Goal: Obtain resource: Download file/media

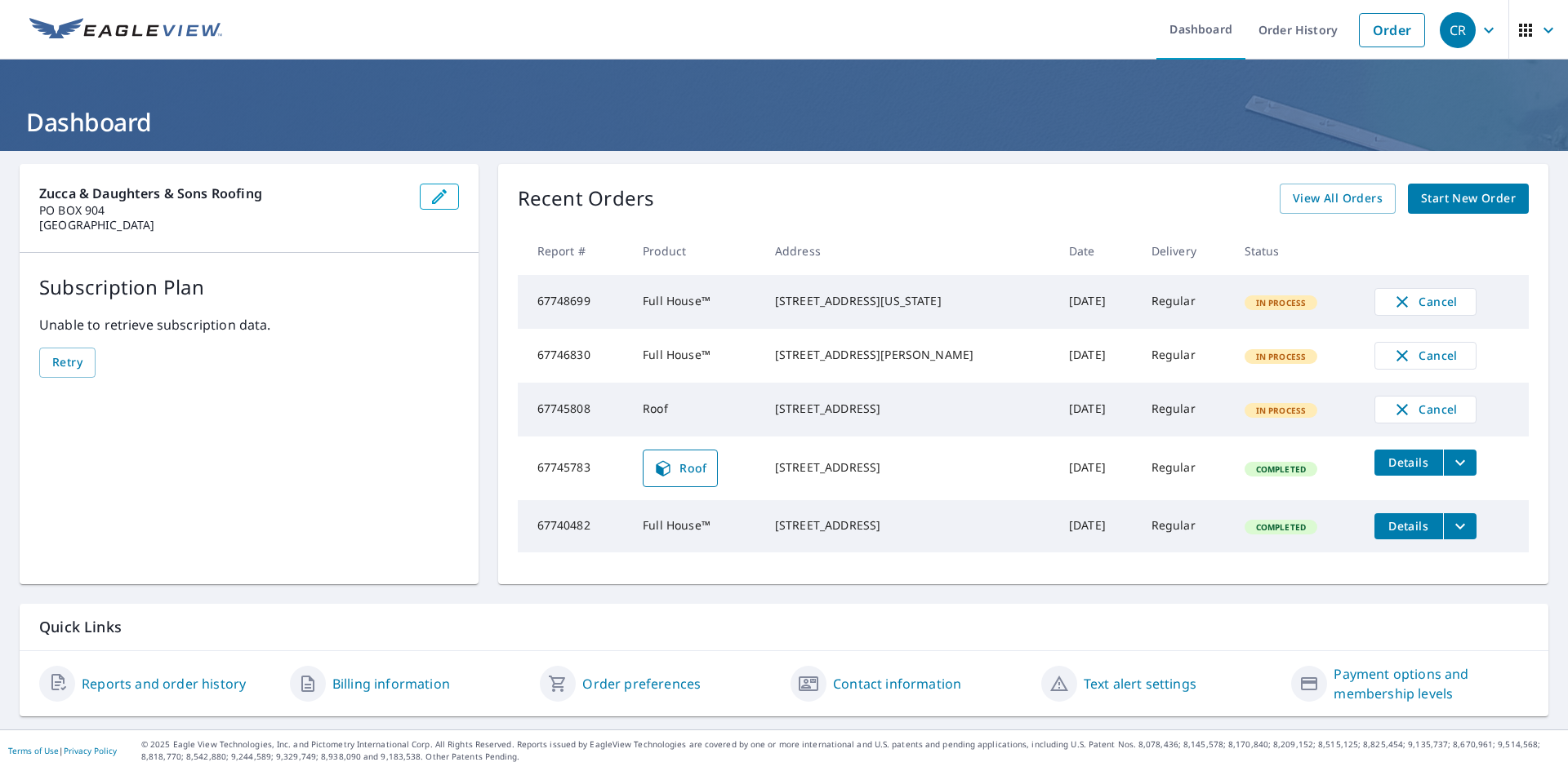
click at [687, 478] on span "Roof" at bounding box center [680, 468] width 54 height 19
click at [1450, 473] on icon "filesDropdownBtn-67745783" at bounding box center [1460, 463] width 19 height 19
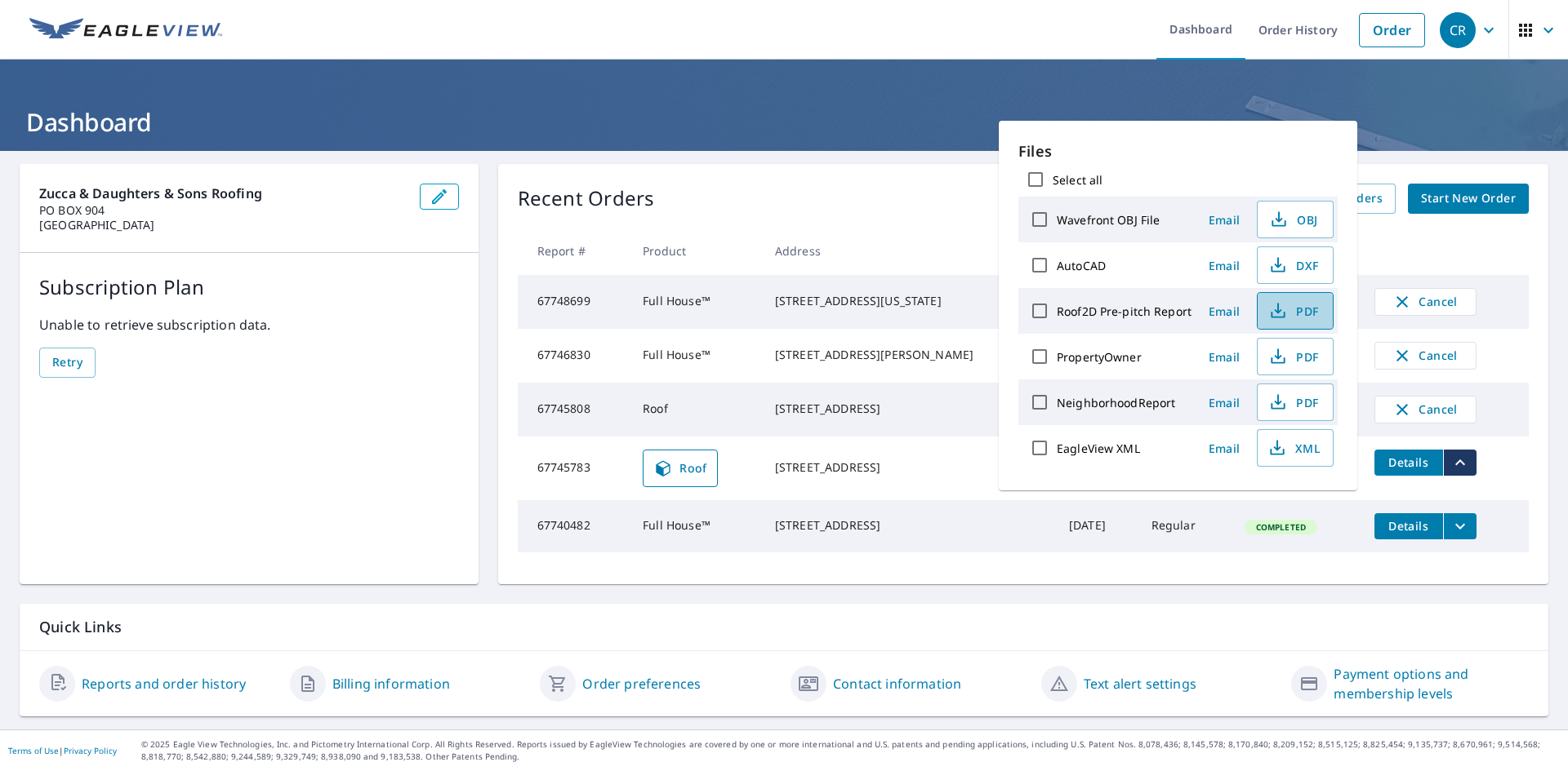
click at [1286, 311] on span "PDF" at bounding box center [1293, 310] width 52 height 19
click at [666, 478] on icon at bounding box center [663, 468] width 19 height 19
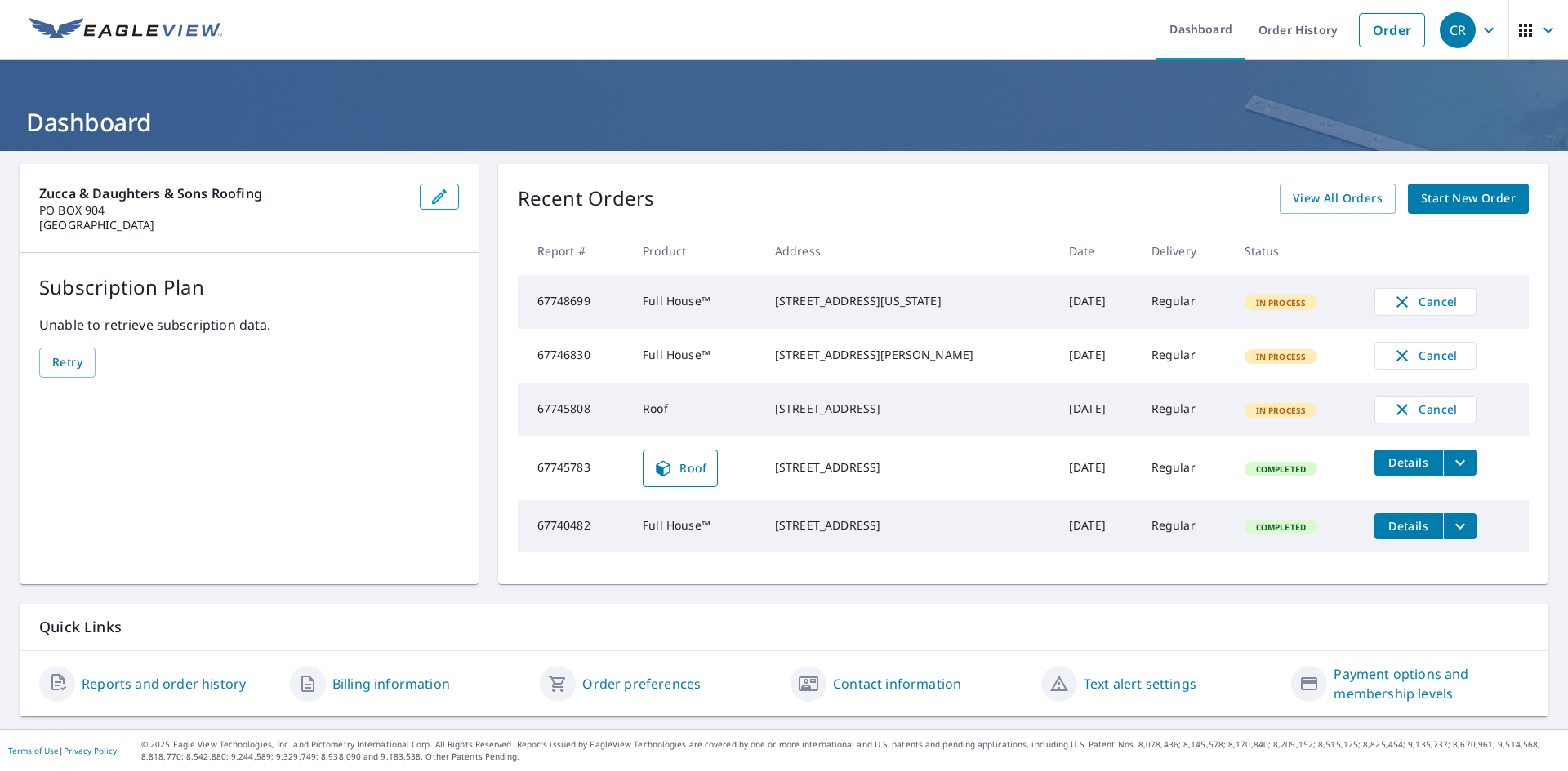
click at [686, 472] on link "Roof" at bounding box center [680, 468] width 75 height 38
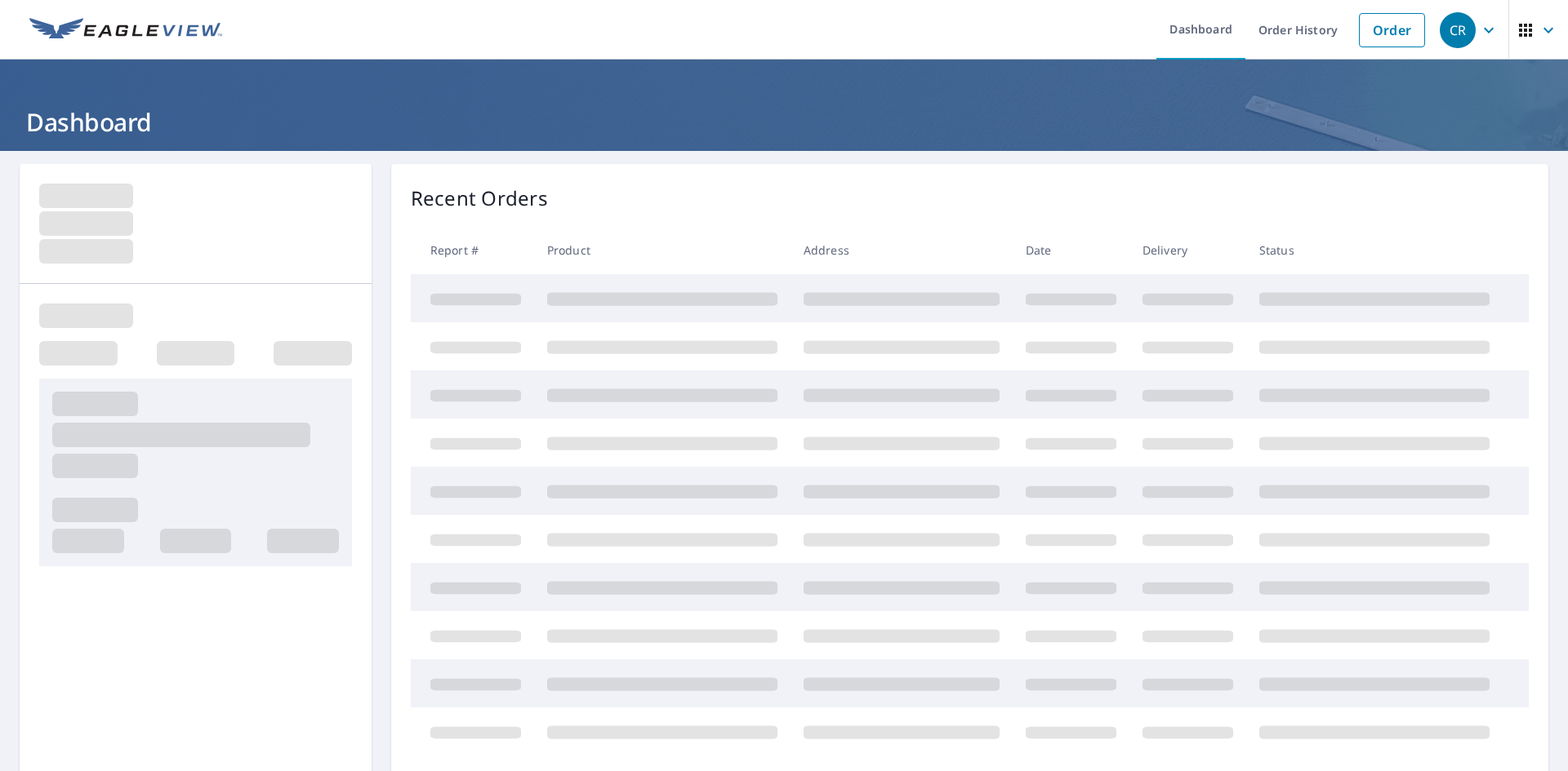
click at [1465, 28] on span "CR" at bounding box center [1471, 30] width 62 height 39
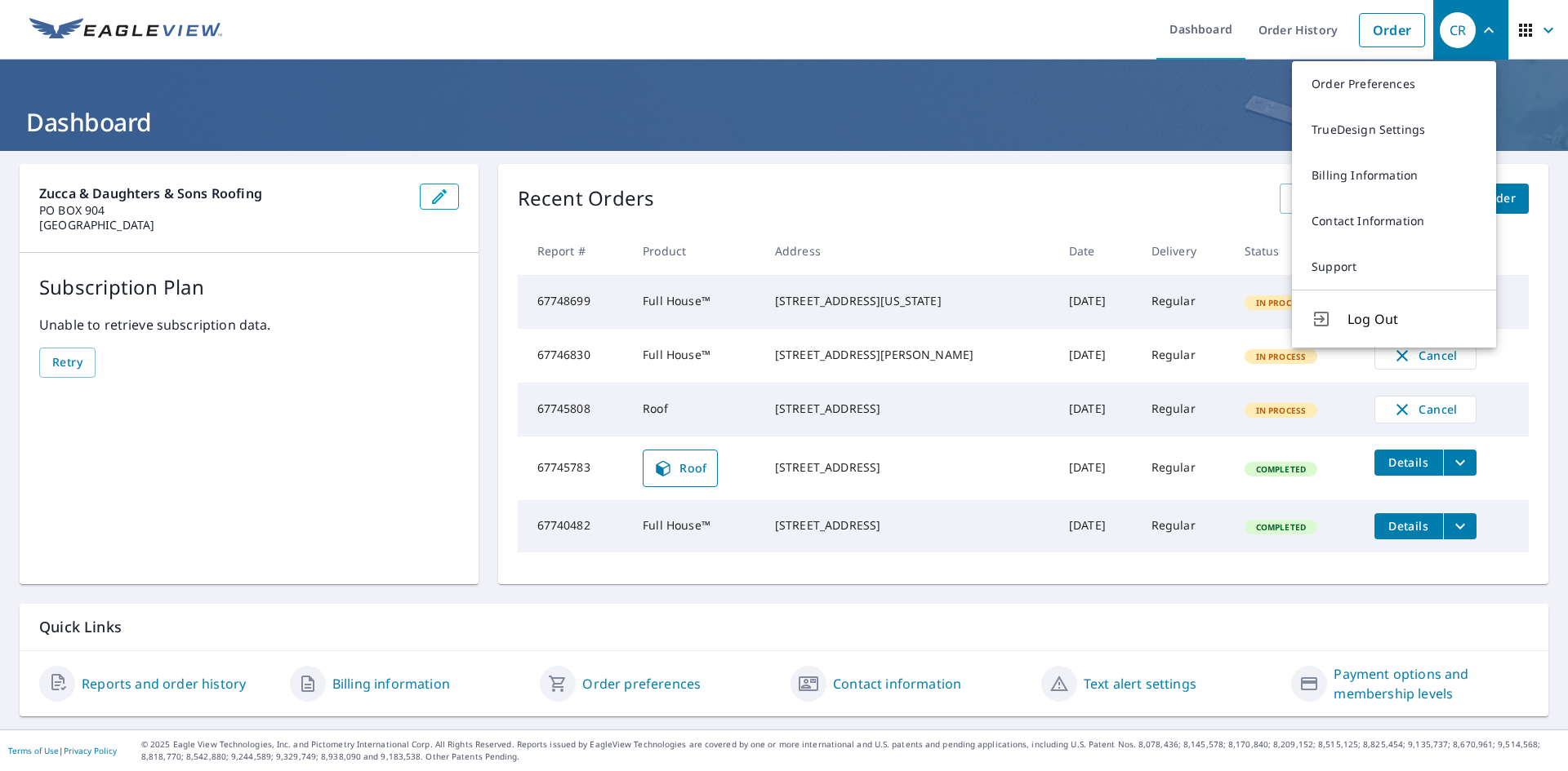
click at [1450, 473] on icon "filesDropdownBtn-67745783" at bounding box center [1460, 463] width 19 height 19
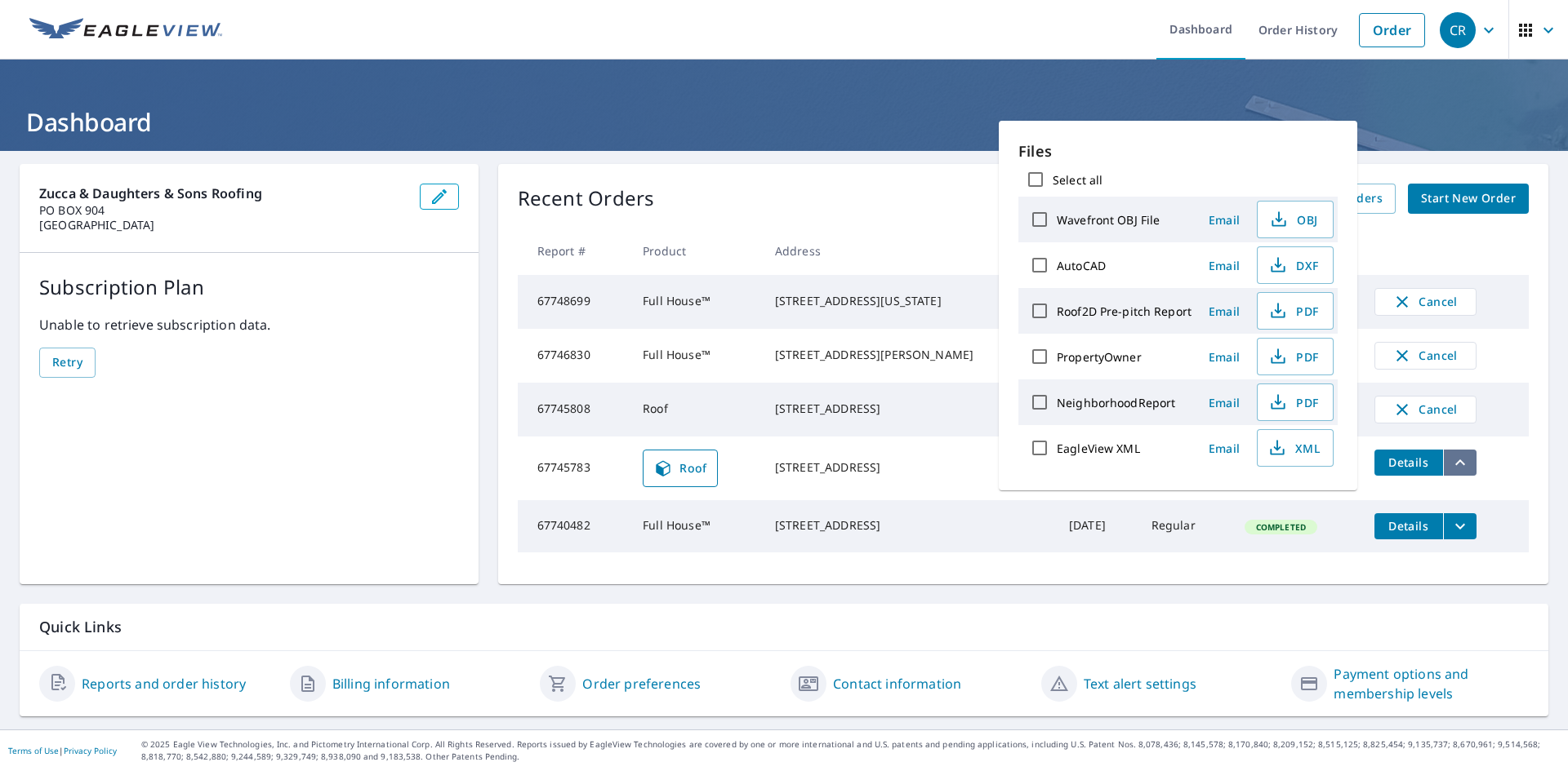
click at [1450, 473] on icon "filesDropdownBtn-67745783" at bounding box center [1460, 463] width 19 height 19
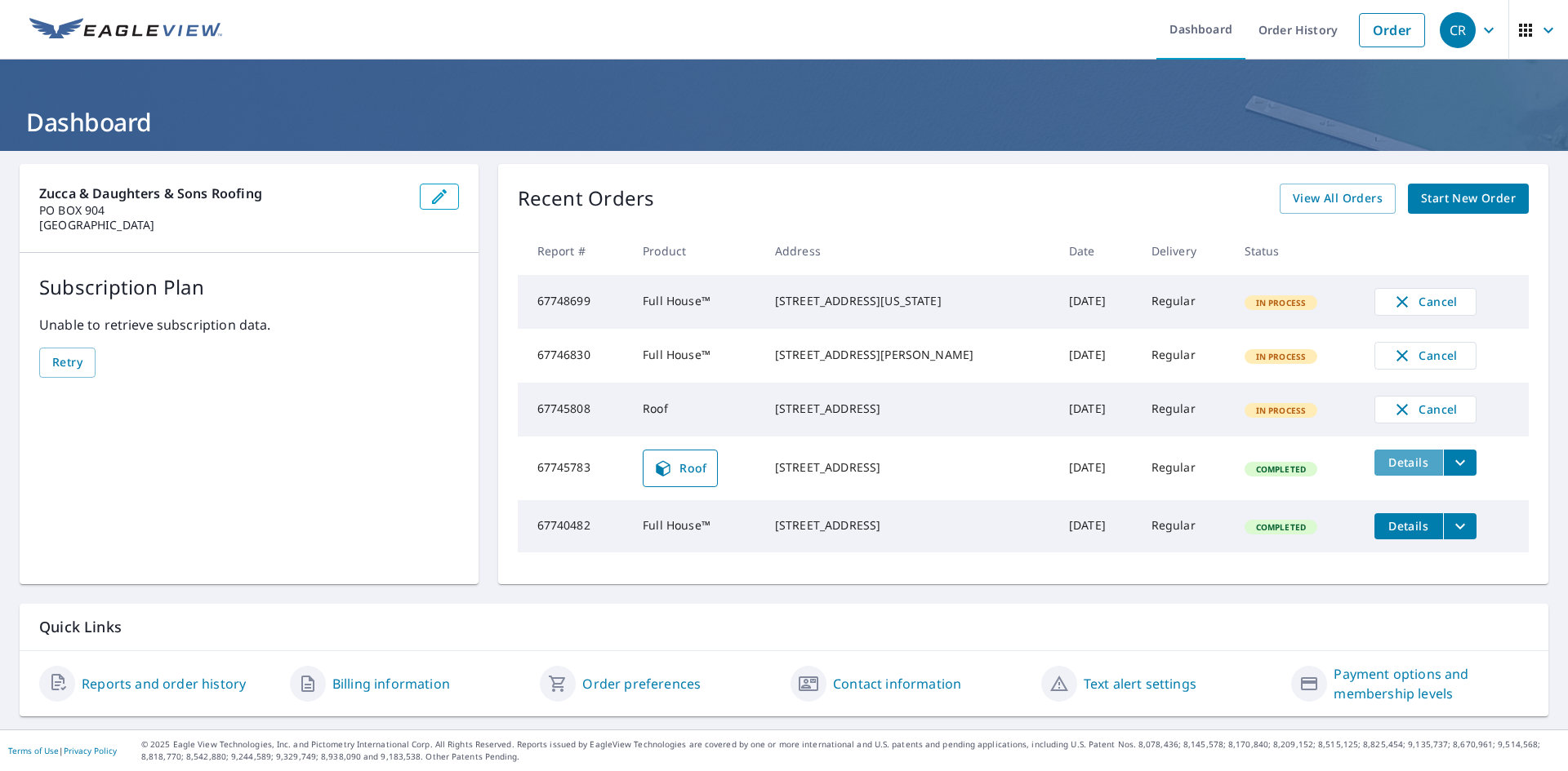
click at [1384, 470] on span "Details" at bounding box center [1408, 462] width 49 height 16
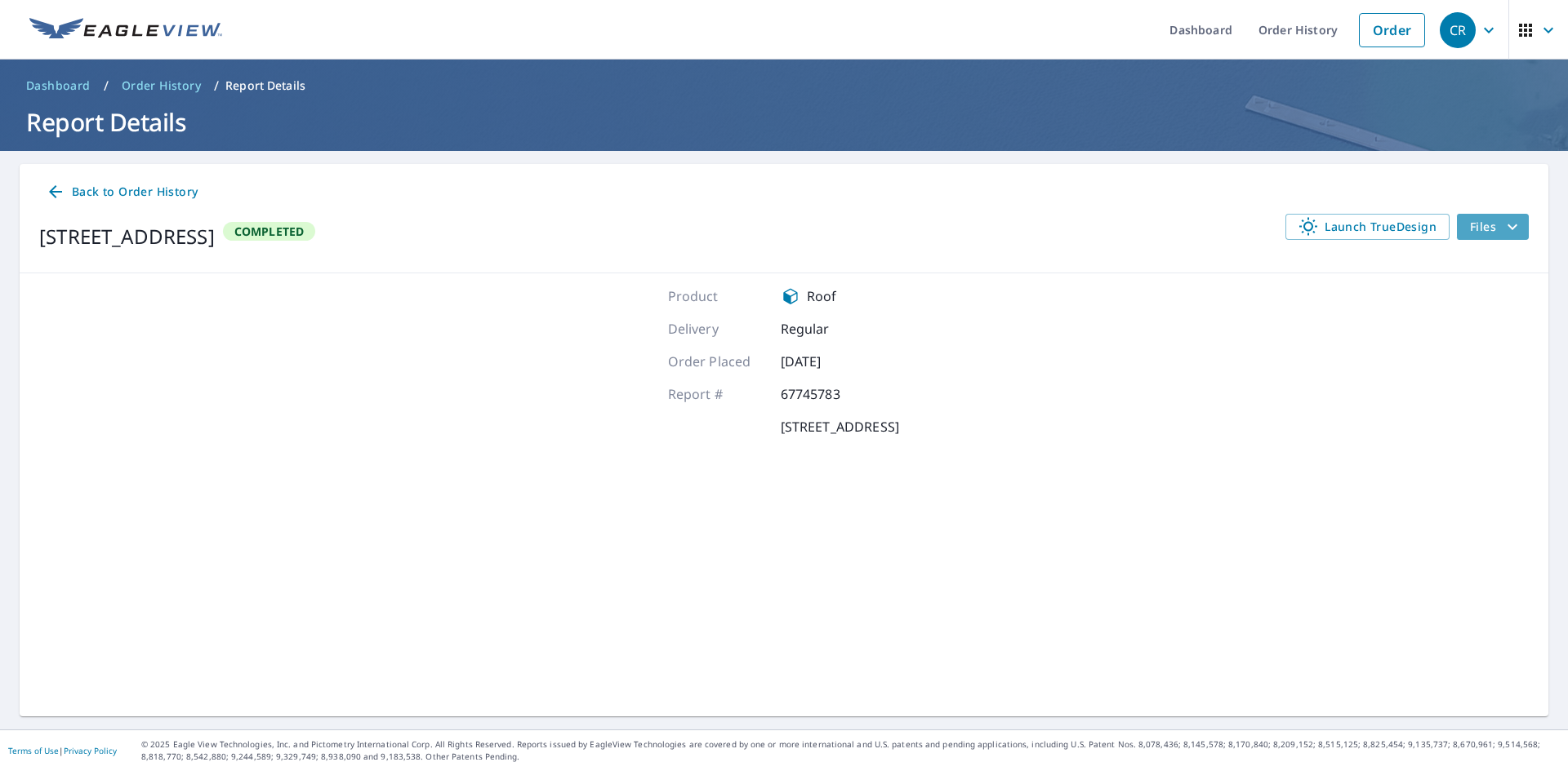
click at [1480, 226] on span "Files" at bounding box center [1495, 227] width 52 height 19
